Goal: Browse casually

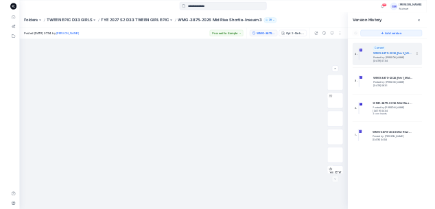
scroll to position [154, 0]
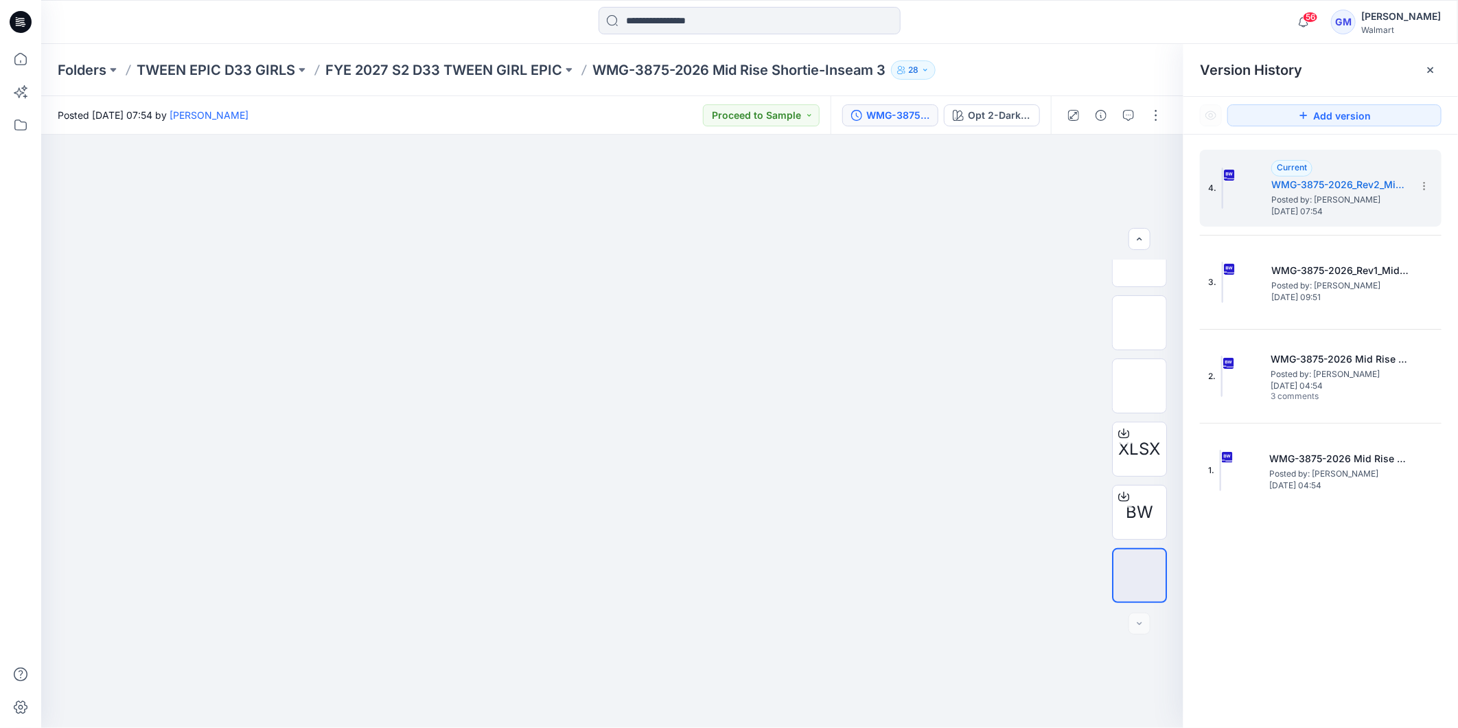
click at [30, 16] on icon at bounding box center [21, 22] width 22 height 22
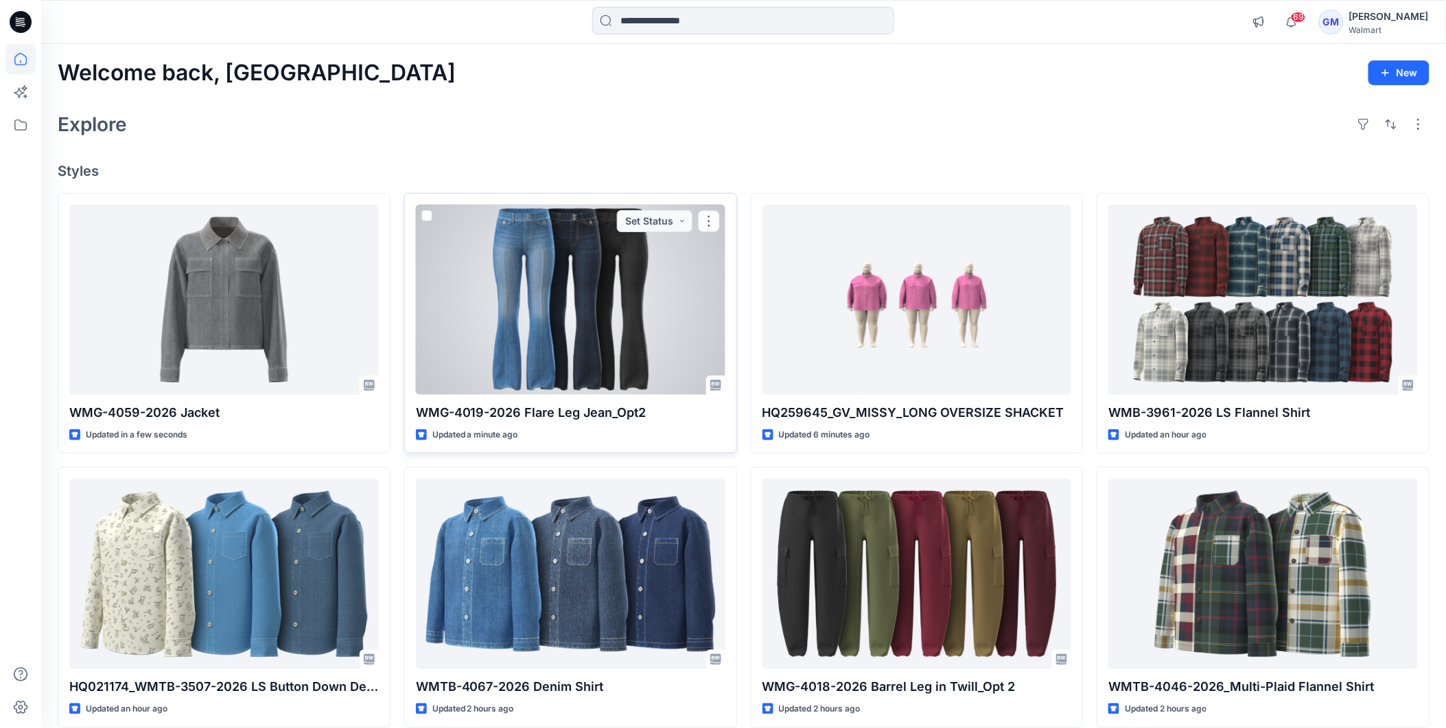
click at [611, 285] on div at bounding box center [571, 300] width 310 height 190
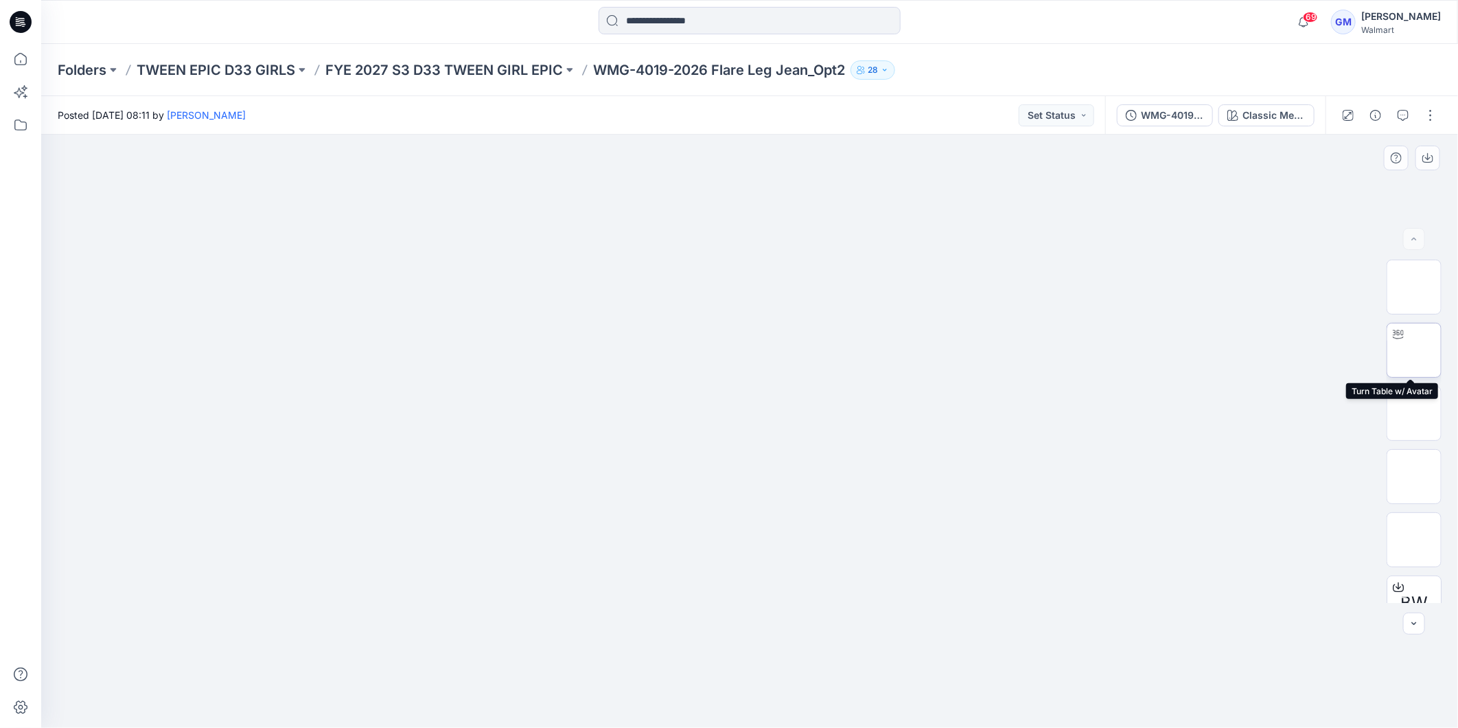
click at [1414, 350] on img at bounding box center [1414, 350] width 0 height 0
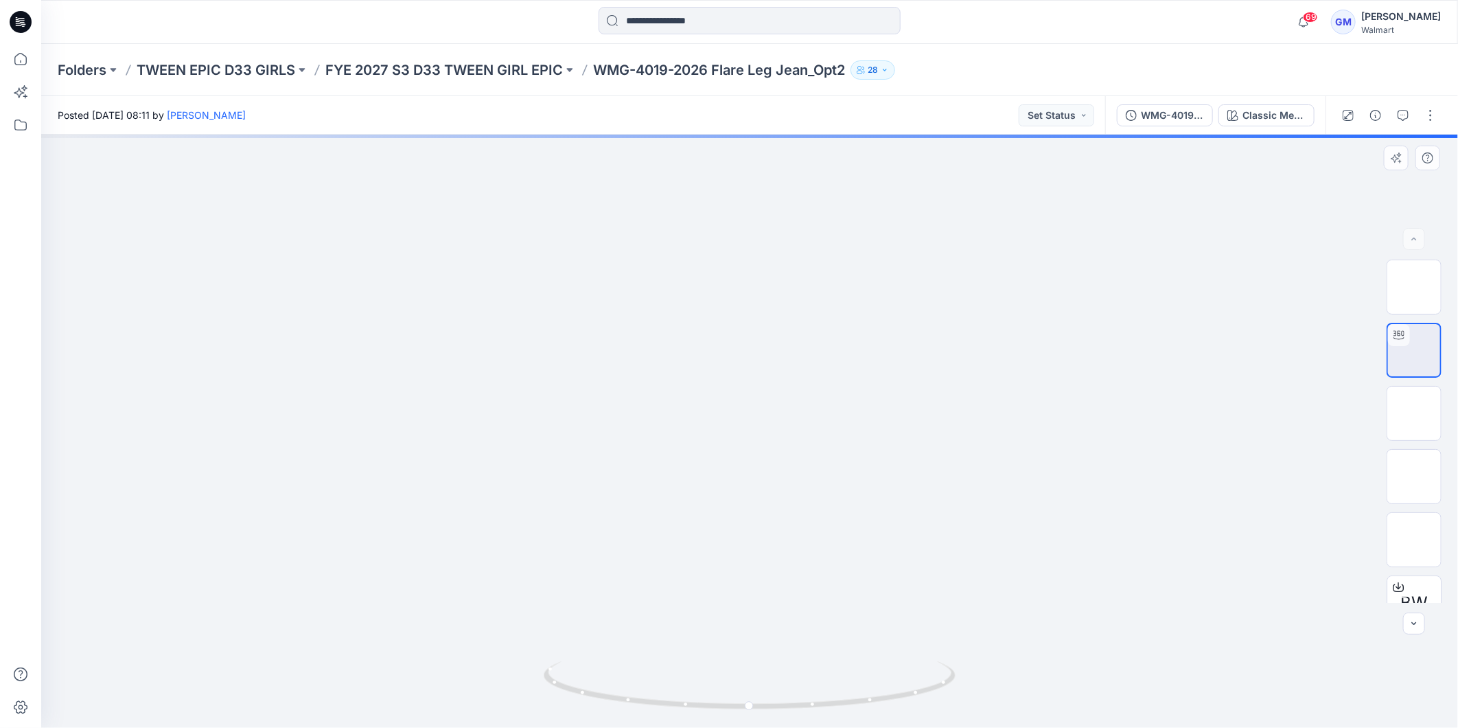
drag, startPoint x: 854, startPoint y: 572, endPoint x: 882, endPoint y: 337, distance: 237.1
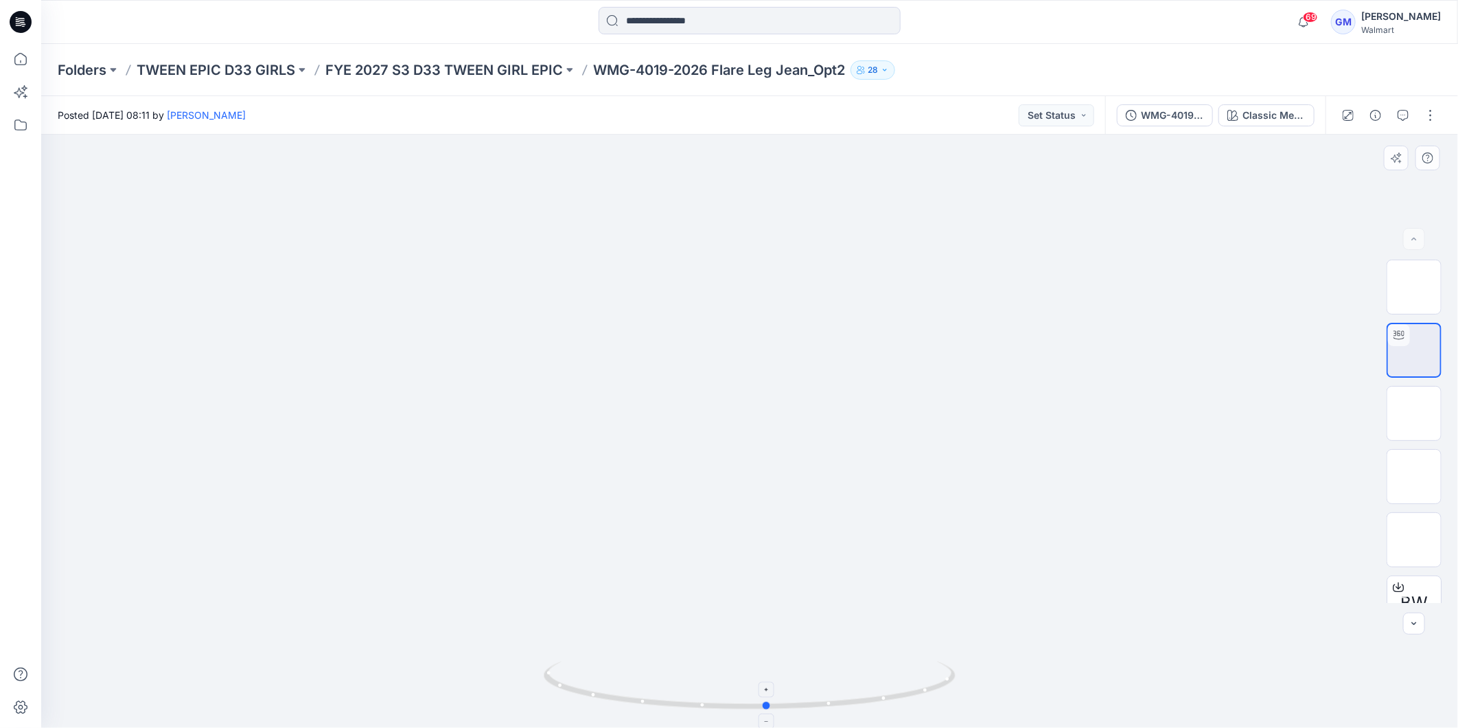
drag, startPoint x: 760, startPoint y: 711, endPoint x: 901, endPoint y: 491, distance: 260.9
click at [778, 684] on icon at bounding box center [751, 686] width 415 height 51
drag, startPoint x: 774, startPoint y: 708, endPoint x: 1169, endPoint y: 682, distance: 396.3
click at [1169, 682] on div at bounding box center [749, 431] width 1417 height 593
click at [28, 24] on icon at bounding box center [21, 22] width 22 height 44
